Goal: Communication & Community: Answer question/provide support

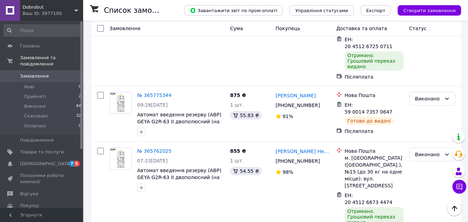
scroll to position [936, 0]
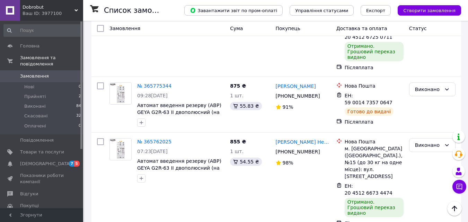
scroll to position [949, 0]
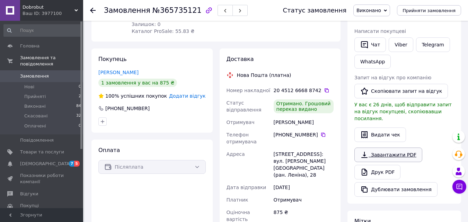
scroll to position [139, 0]
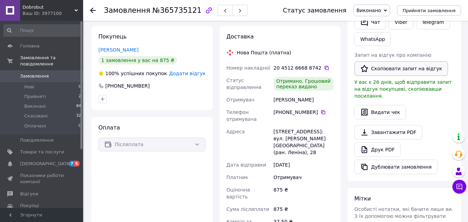
click at [407, 72] on button "Скопіювати запит на відгук" at bounding box center [401, 68] width 94 height 15
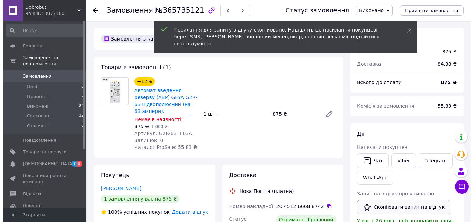
scroll to position [69, 0]
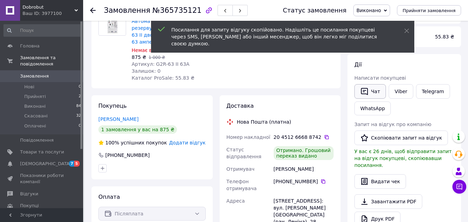
click at [375, 93] on button "Чат" at bounding box center [370, 91] width 32 height 15
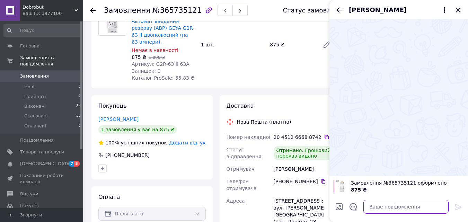
click at [395, 207] on textarea at bounding box center [405, 207] width 85 height 14
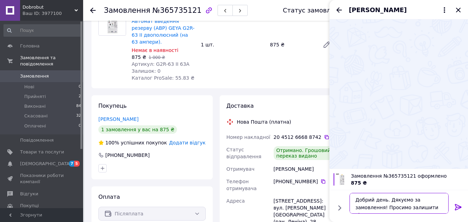
paste textarea "https://prom.ua/s/bFlCghPTOL1"
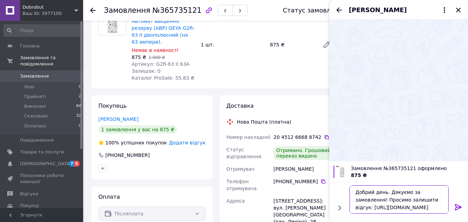
type textarea "Добрий день. Дякуємо за замовлення! Просимо залишити відгук: https://prom.ua/s/…"
click at [455, 207] on icon at bounding box center [458, 207] width 8 height 8
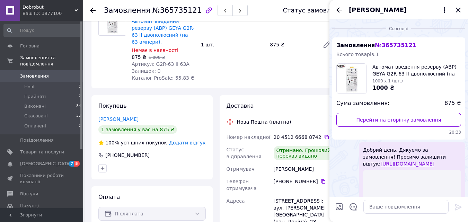
click at [201, 142] on span "Додати відгук" at bounding box center [187, 143] width 36 height 6
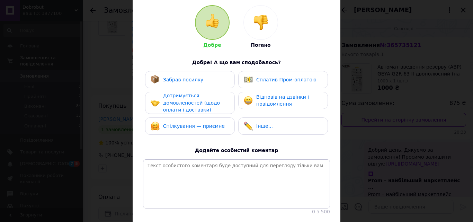
click at [178, 84] on div "Забрав посилку" at bounding box center [177, 79] width 53 height 9
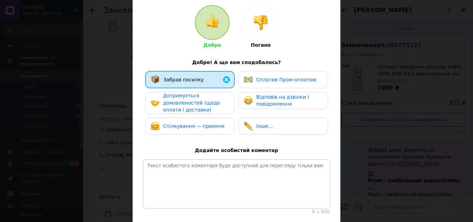
drag, startPoint x: 185, startPoint y: 103, endPoint x: 195, endPoint y: 101, distance: 9.9
click at [189, 102] on span "Дотримується домовленостей (щодо оплати і доставки)" at bounding box center [191, 103] width 57 height 20
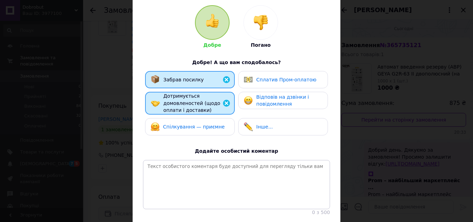
click at [267, 82] on span "Сплатив Пром-оплатою" at bounding box center [286, 80] width 60 height 6
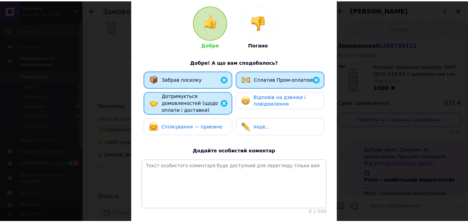
scroll to position [120, 0]
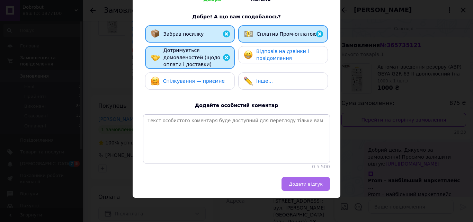
click at [315, 184] on span "Додати відгук" at bounding box center [306, 184] width 34 height 5
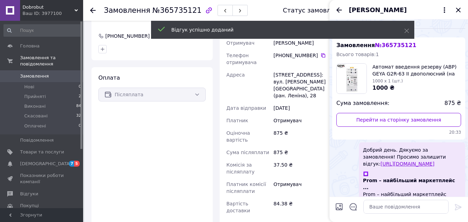
scroll to position [243, 0]
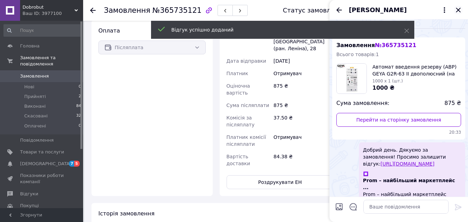
click at [460, 10] on icon "Закрити" at bounding box center [458, 10] width 8 height 8
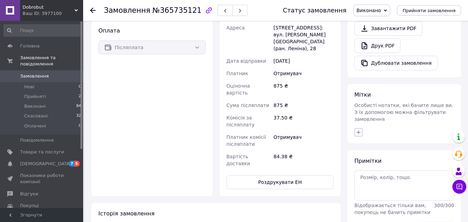
click at [360, 130] on icon "button" at bounding box center [359, 133] width 6 height 6
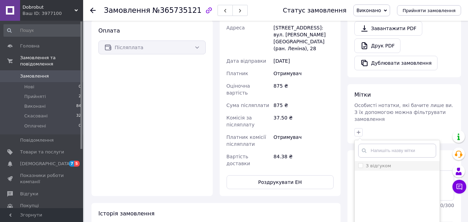
click at [365, 163] on label "З відгуком" at bounding box center [374, 166] width 33 height 6
click at [363, 163] on input "З відгуком" at bounding box center [360, 165] width 5 height 5
click at [362, 163] on input "З відгуком" at bounding box center [360, 165] width 5 height 5
checkbox input "true"
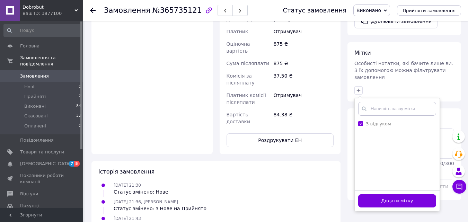
scroll to position [334, 0]
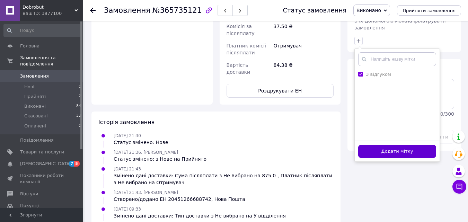
click at [390, 145] on button "Додати мітку" at bounding box center [397, 152] width 78 height 14
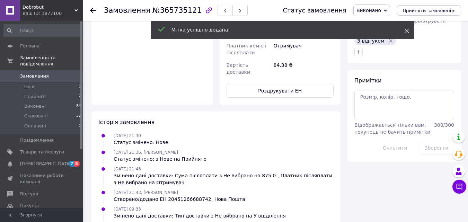
click at [406, 30] on use at bounding box center [406, 31] width 5 height 5
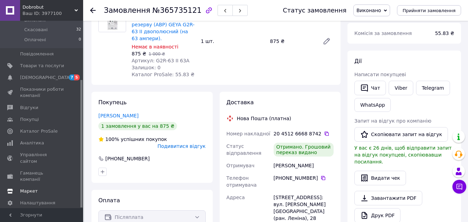
scroll to position [104, 0]
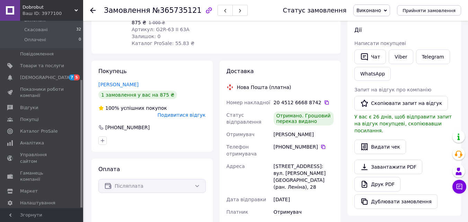
click at [44, 212] on span "Тарифи та рахунки Prom мікс 1 000" at bounding box center [42, 221] width 44 height 19
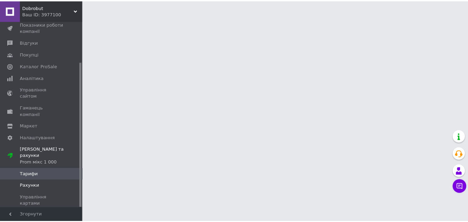
scroll to position [52, 0]
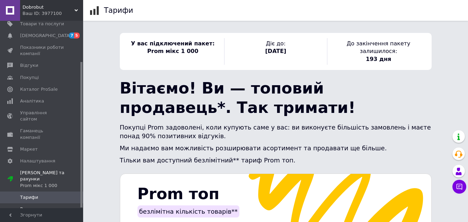
click at [38, 206] on span "Рахунки" at bounding box center [42, 209] width 44 height 6
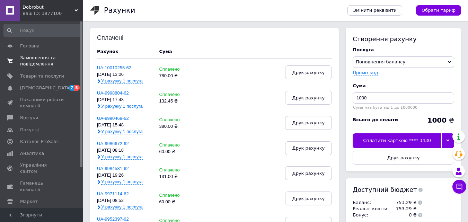
click at [36, 62] on span "Замовлення та повідомлення" at bounding box center [42, 61] width 44 height 12
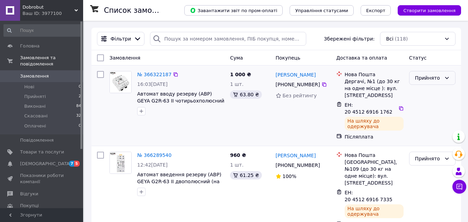
click at [447, 78] on icon at bounding box center [447, 78] width 6 height 6
click at [437, 93] on li "Виконано" at bounding box center [433, 93] width 46 height 12
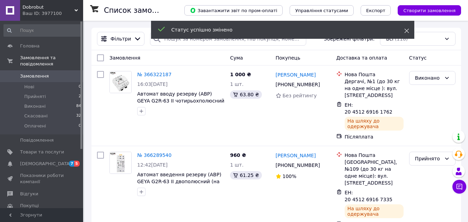
click at [405, 30] on icon at bounding box center [406, 30] width 5 height 5
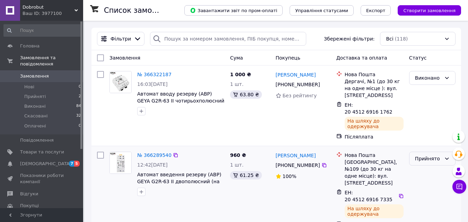
click at [444, 156] on icon at bounding box center [447, 159] width 6 height 6
click at [430, 169] on li "Виконано" at bounding box center [433, 167] width 46 height 12
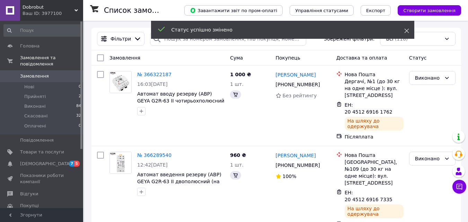
click at [407, 32] on icon at bounding box center [406, 30] width 5 height 5
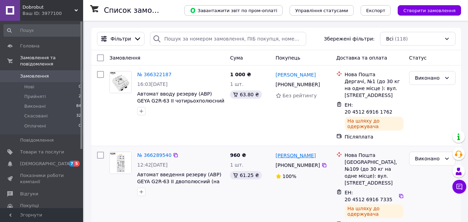
click at [288, 152] on link "[PERSON_NAME]" at bounding box center [296, 155] width 40 height 7
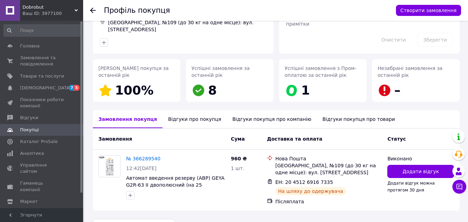
scroll to position [86, 0]
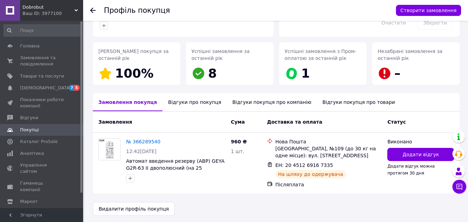
click at [193, 99] on div "Відгуки про покупця" at bounding box center [195, 102] width 64 height 18
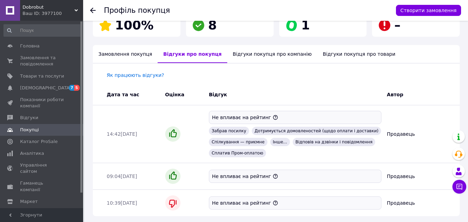
scroll to position [122, 0]
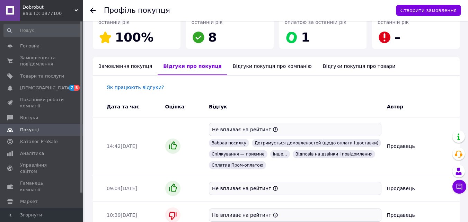
click at [252, 63] on div "Відгуки покупця про компанію" at bounding box center [272, 66] width 90 height 18
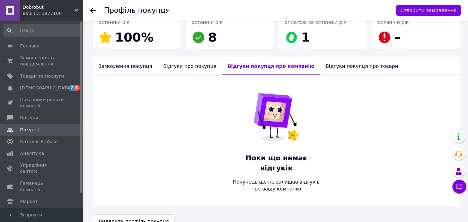
click at [175, 67] on div "Відгуки про покупця" at bounding box center [190, 66] width 64 height 18
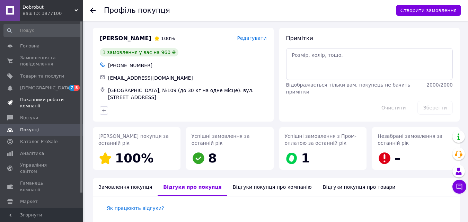
scroll to position [0, 0]
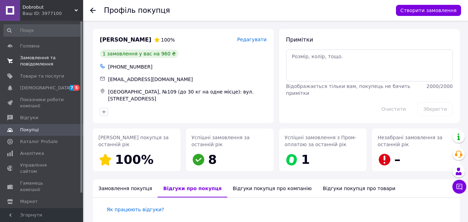
click at [33, 63] on span "Замовлення та повідомлення" at bounding box center [42, 61] width 44 height 12
